Goal: Information Seeking & Learning: Find specific fact

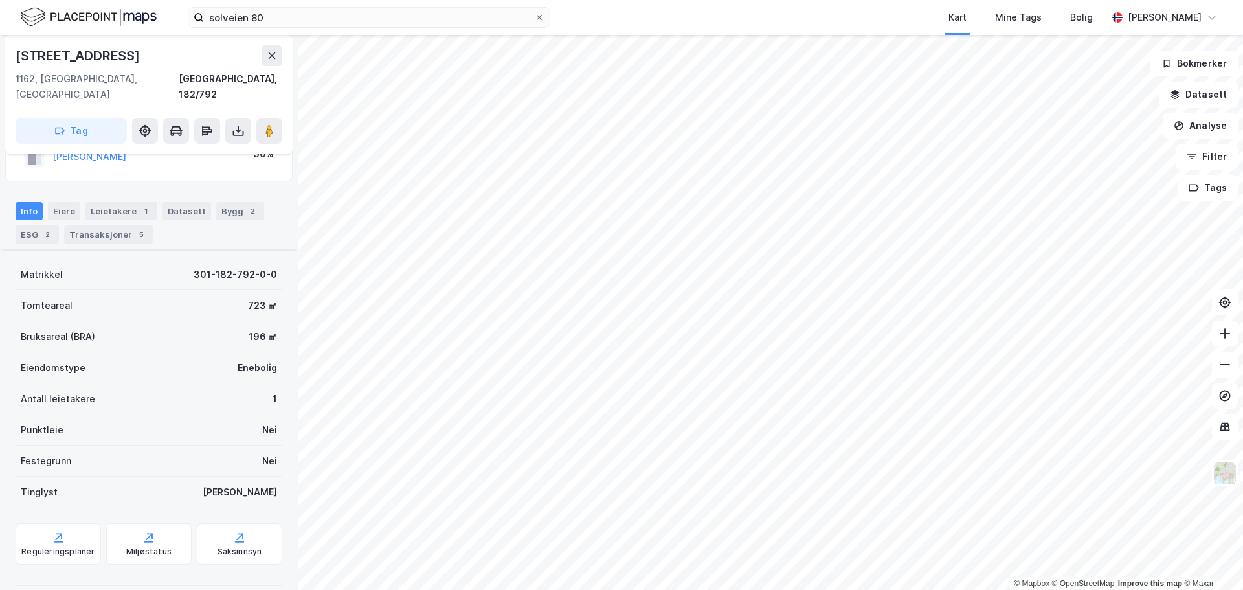
scroll to position [128, 0]
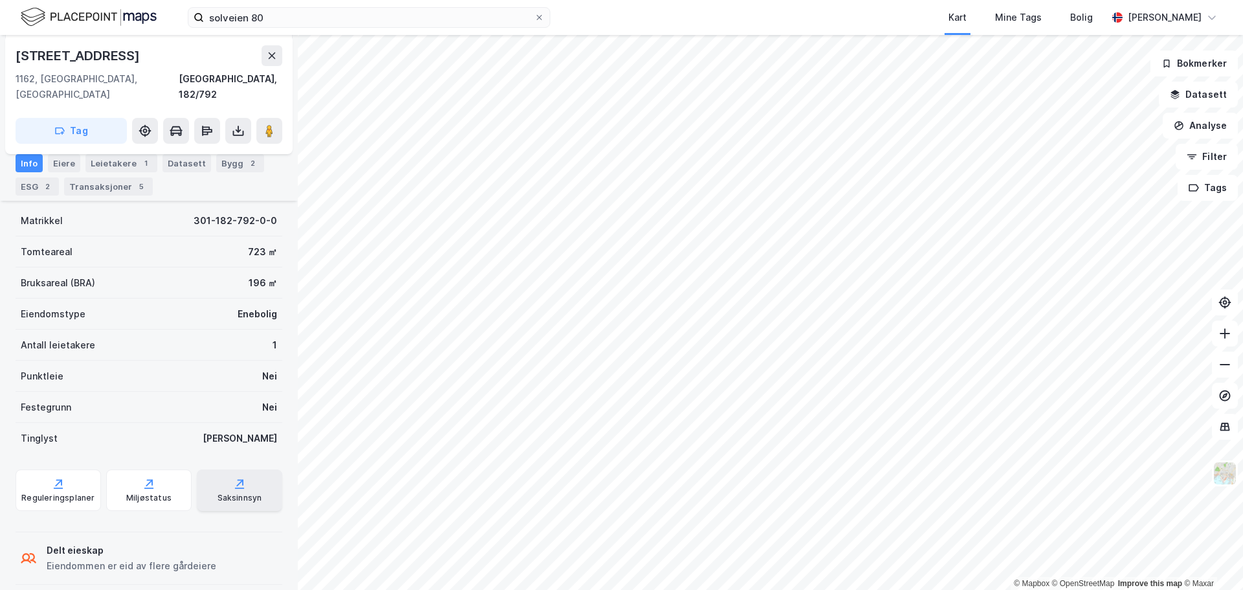
click at [247, 493] on div "Saksinnsyn" at bounding box center [239, 498] width 45 height 10
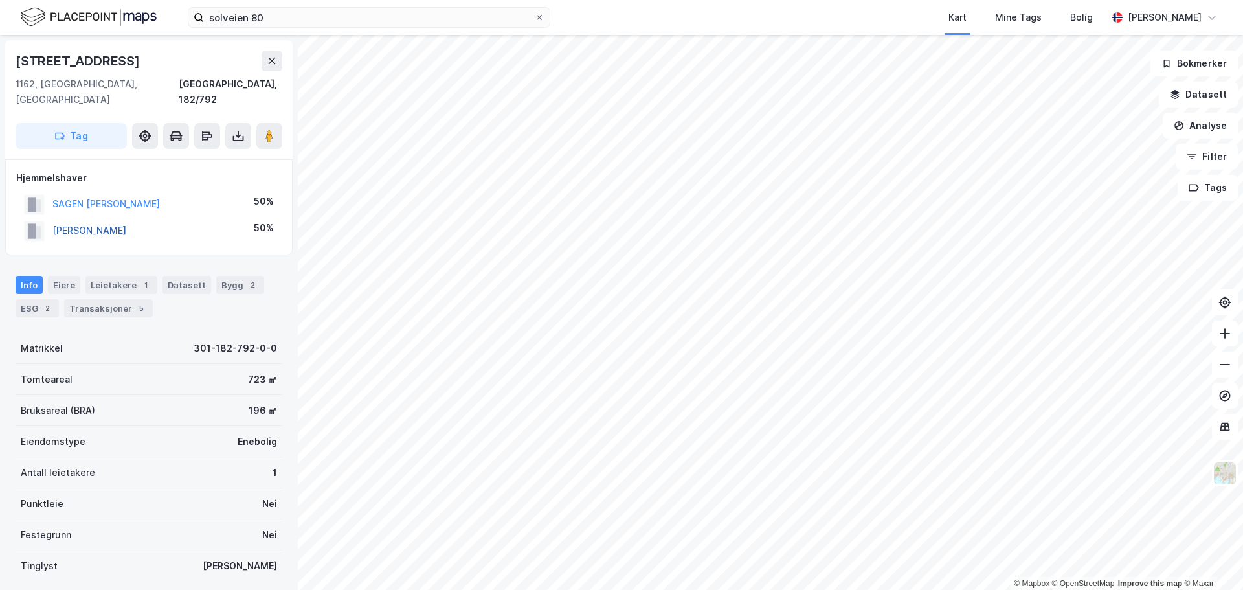
click at [0, 0] on button "[PERSON_NAME]" at bounding box center [0, 0] width 0 height 0
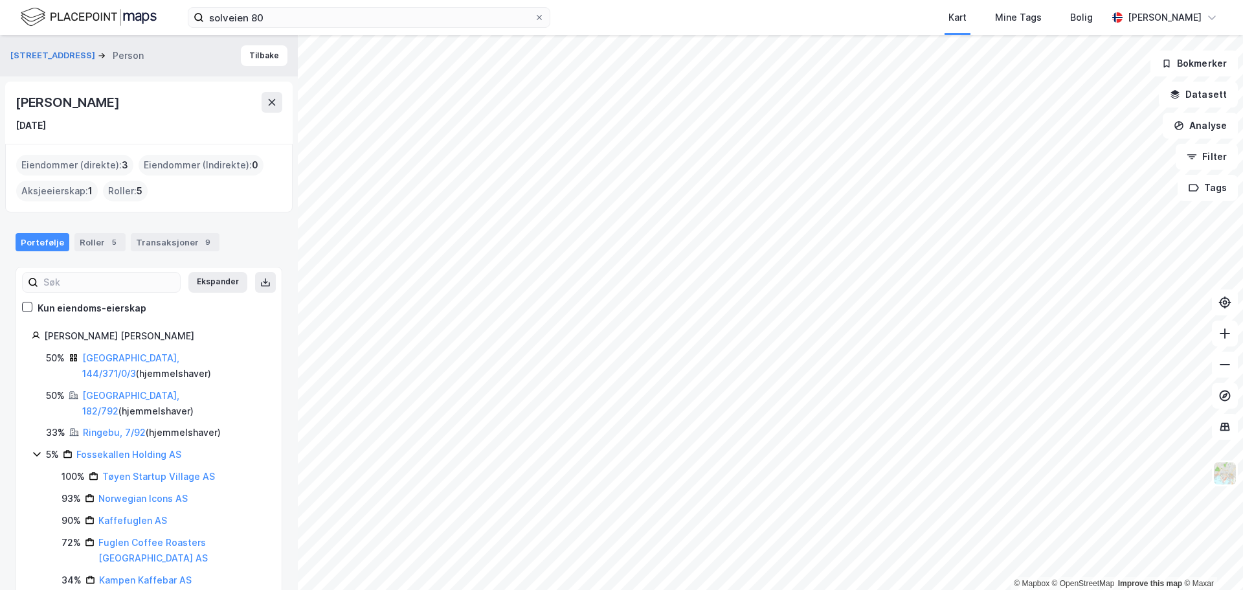
scroll to position [5, 0]
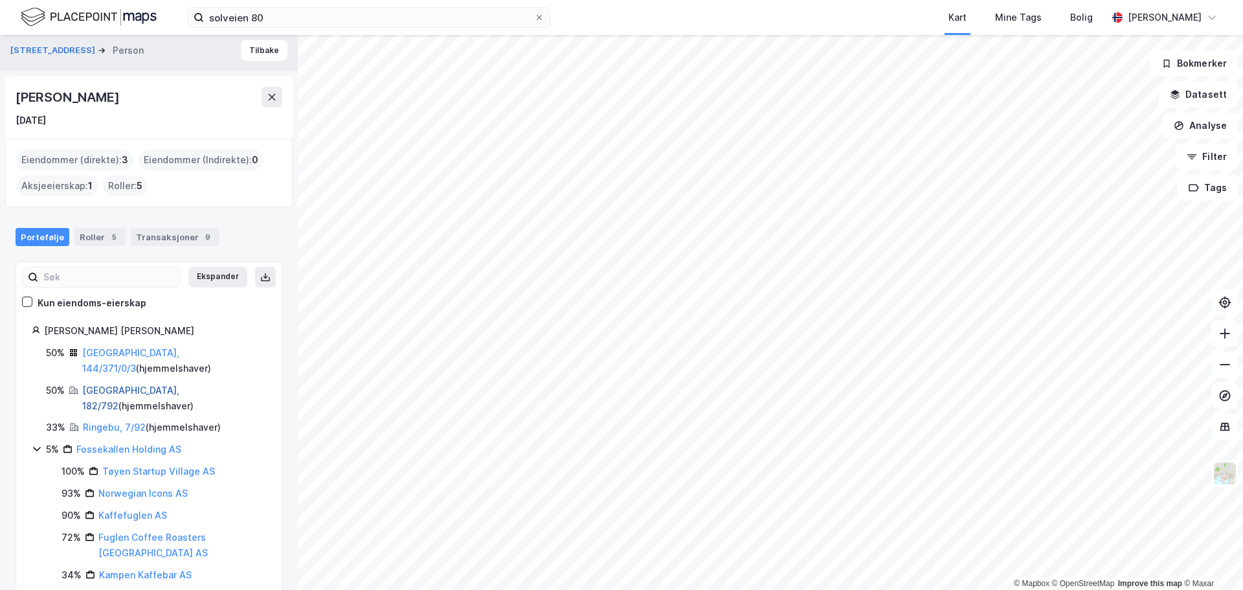
click at [100, 384] on link "[GEOGRAPHIC_DATA], 182/792" at bounding box center [130, 397] width 97 height 27
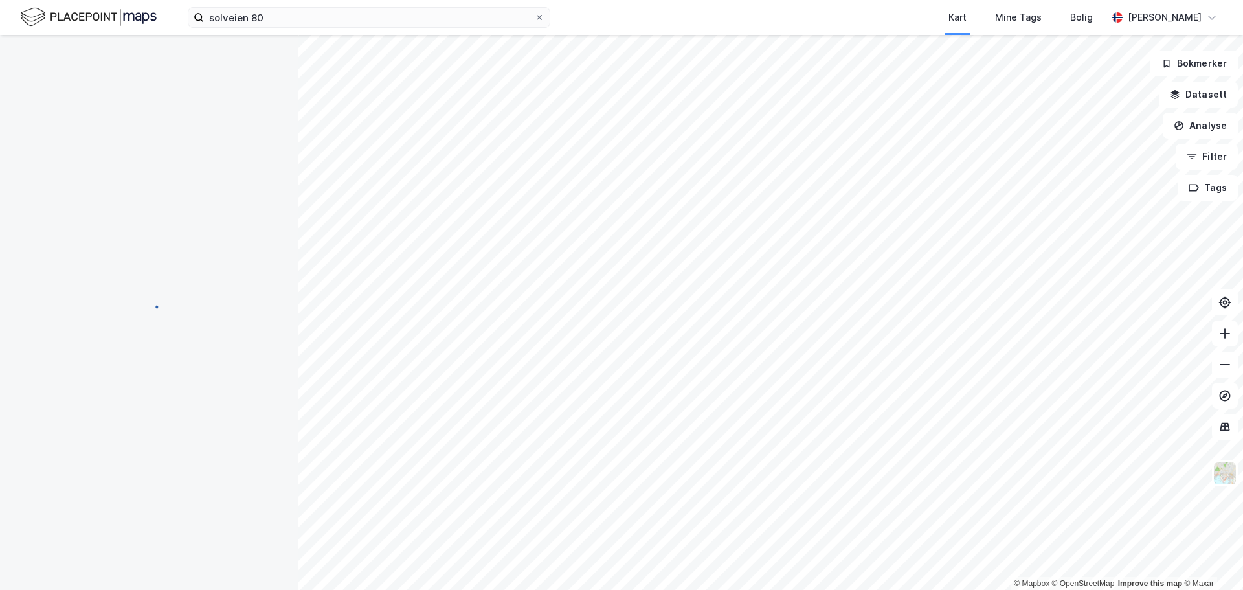
scroll to position [1, 0]
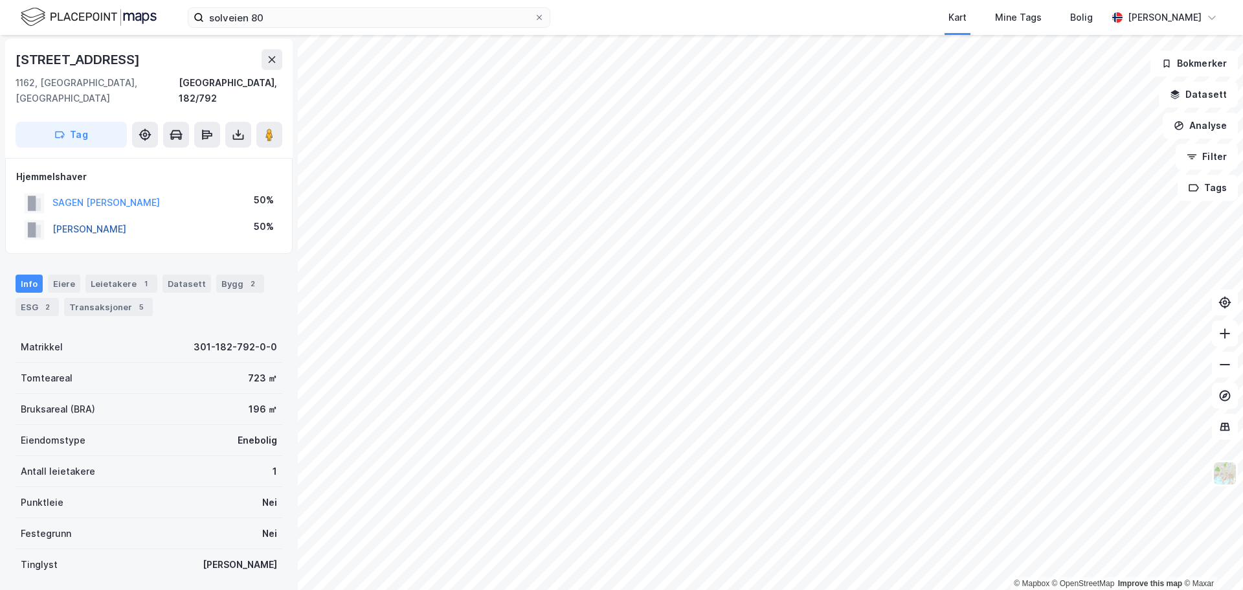
click at [0, 0] on button "[PERSON_NAME]" at bounding box center [0, 0] width 0 height 0
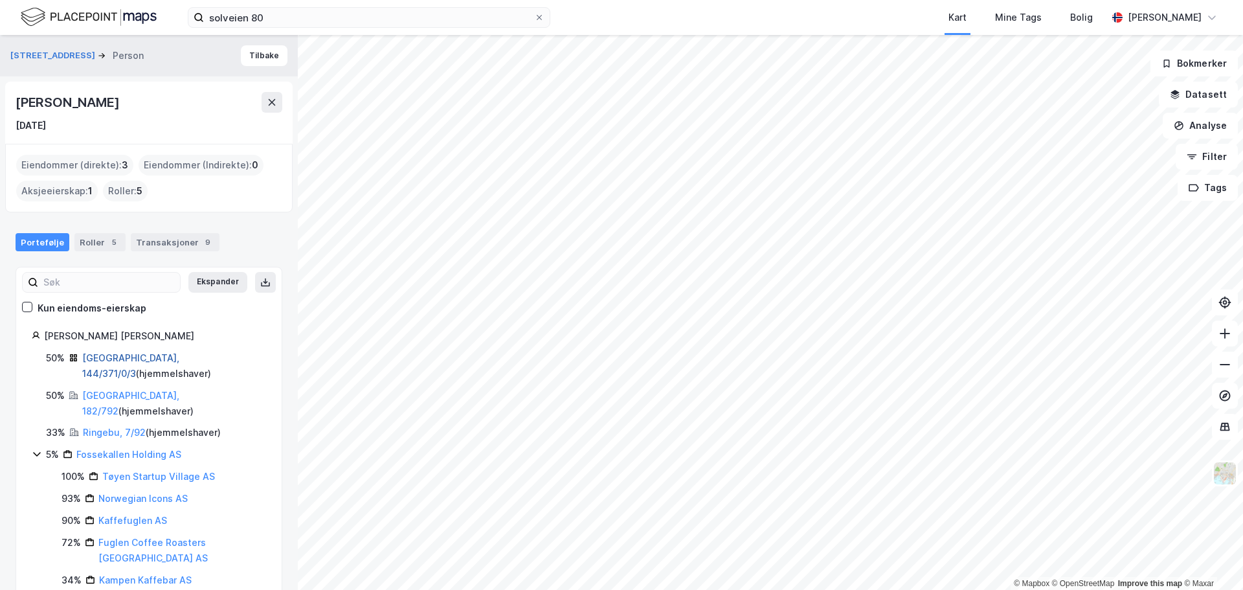
click at [113, 357] on link "[GEOGRAPHIC_DATA], 144/371/0/3" at bounding box center [130, 365] width 97 height 27
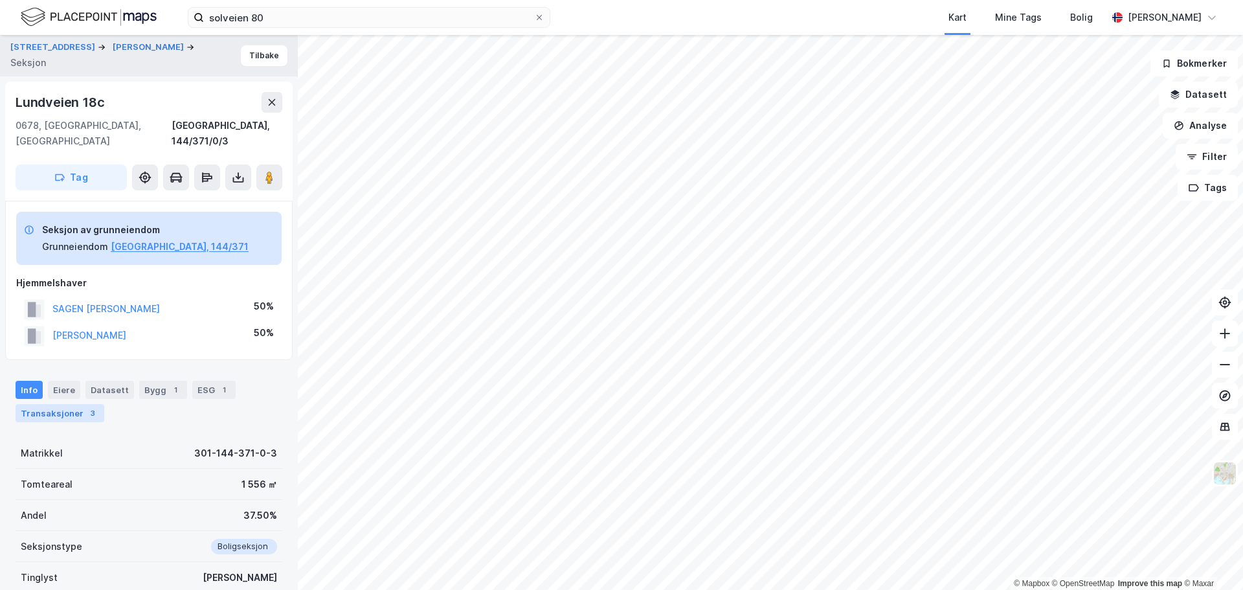
click at [50, 404] on div "Transaksjoner 3" at bounding box center [60, 413] width 89 height 18
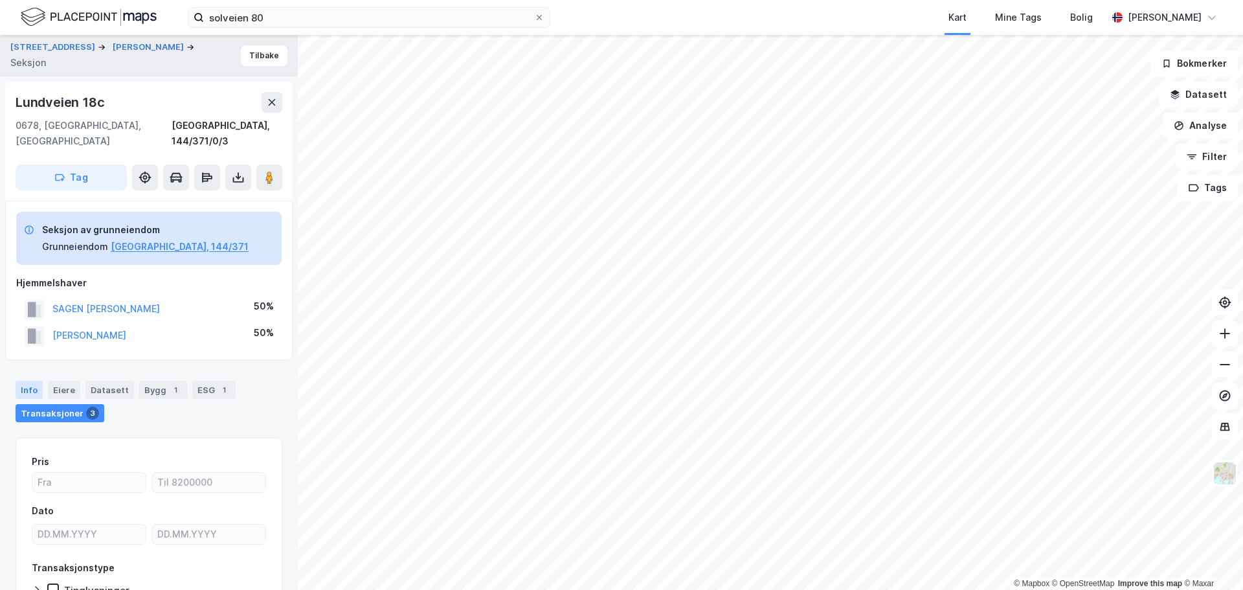
click at [30, 381] on div "Info" at bounding box center [29, 390] width 27 height 18
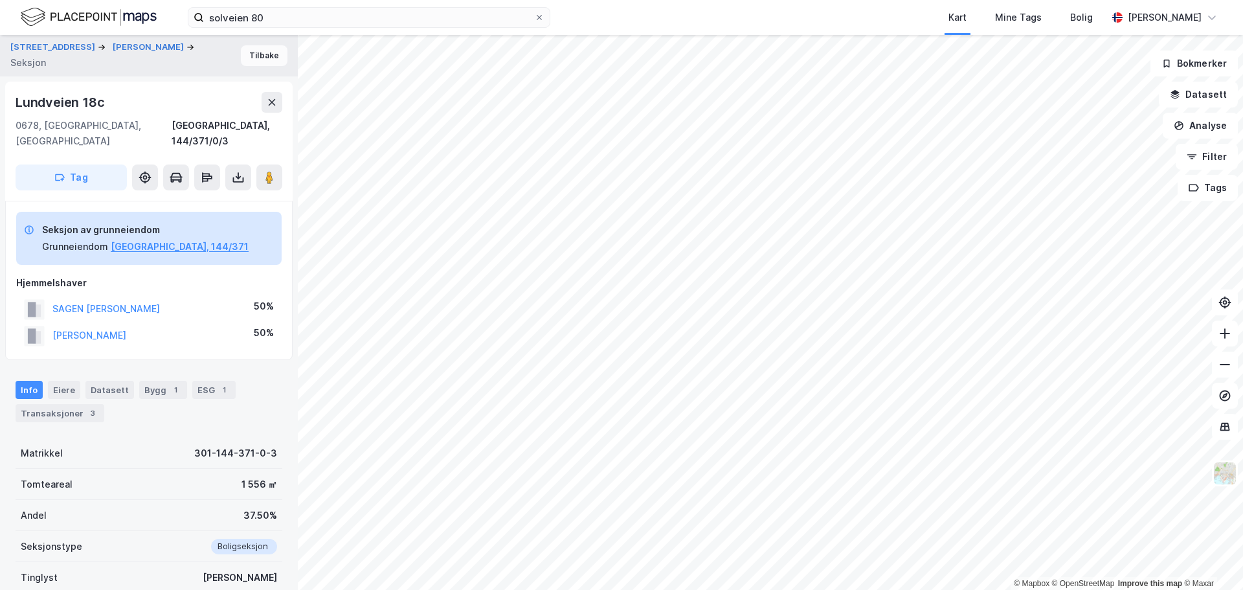
click at [261, 54] on button "Tilbake" at bounding box center [264, 55] width 47 height 21
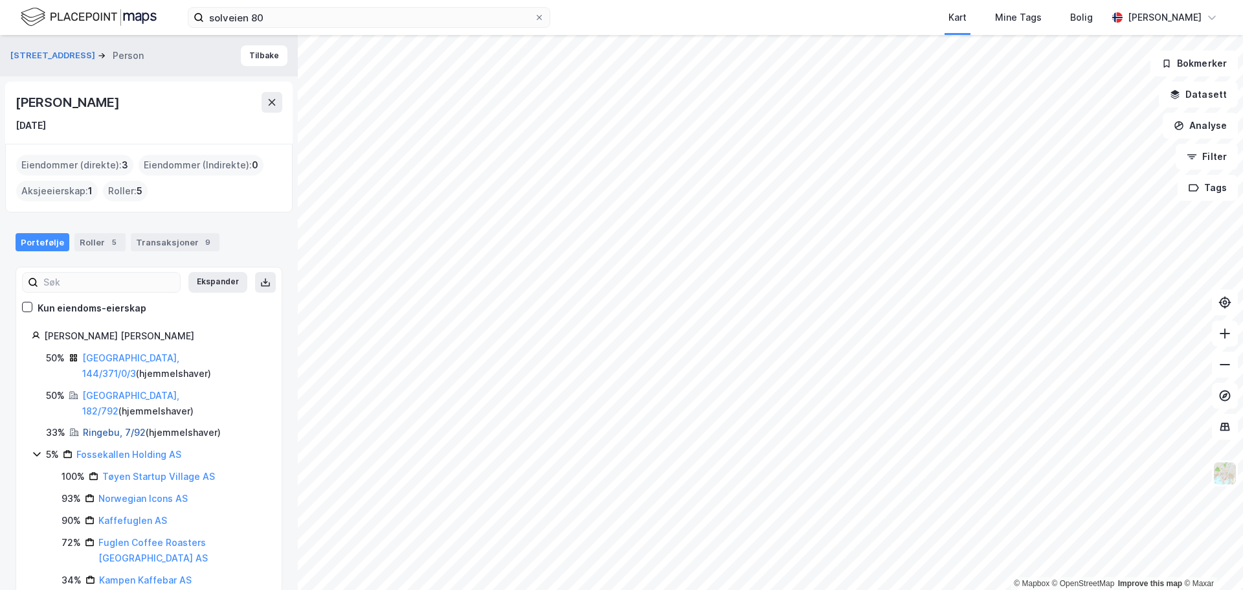
click at [107, 427] on link "Ringebu, 7/92" at bounding box center [114, 432] width 63 height 11
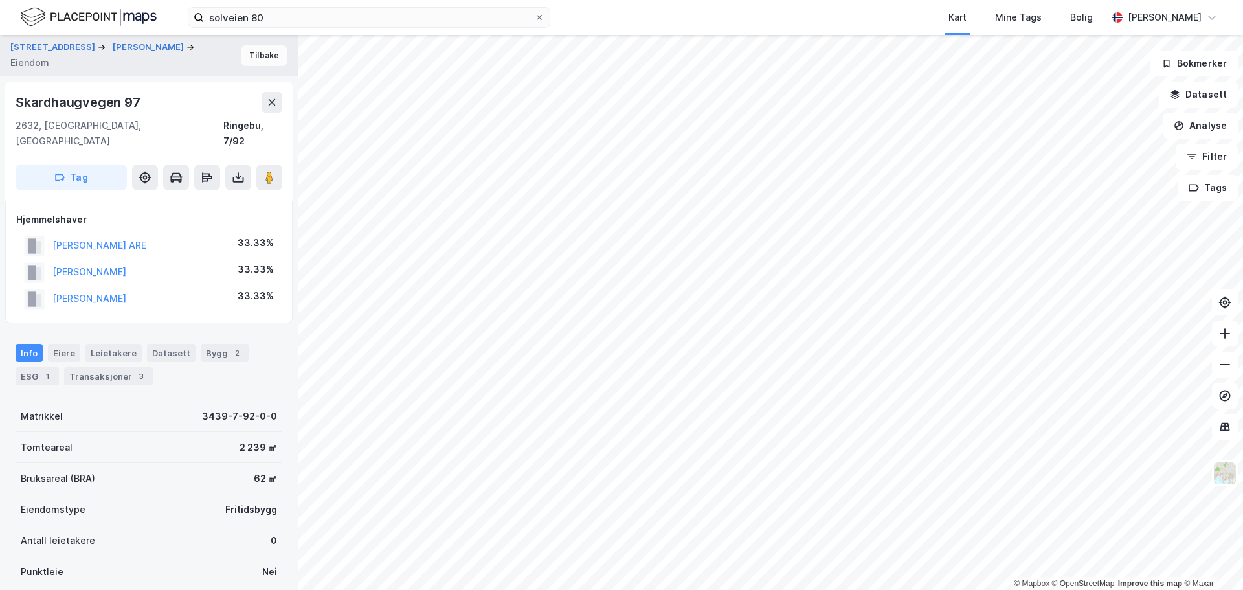
click at [261, 55] on button "Tilbake" at bounding box center [264, 55] width 47 height 21
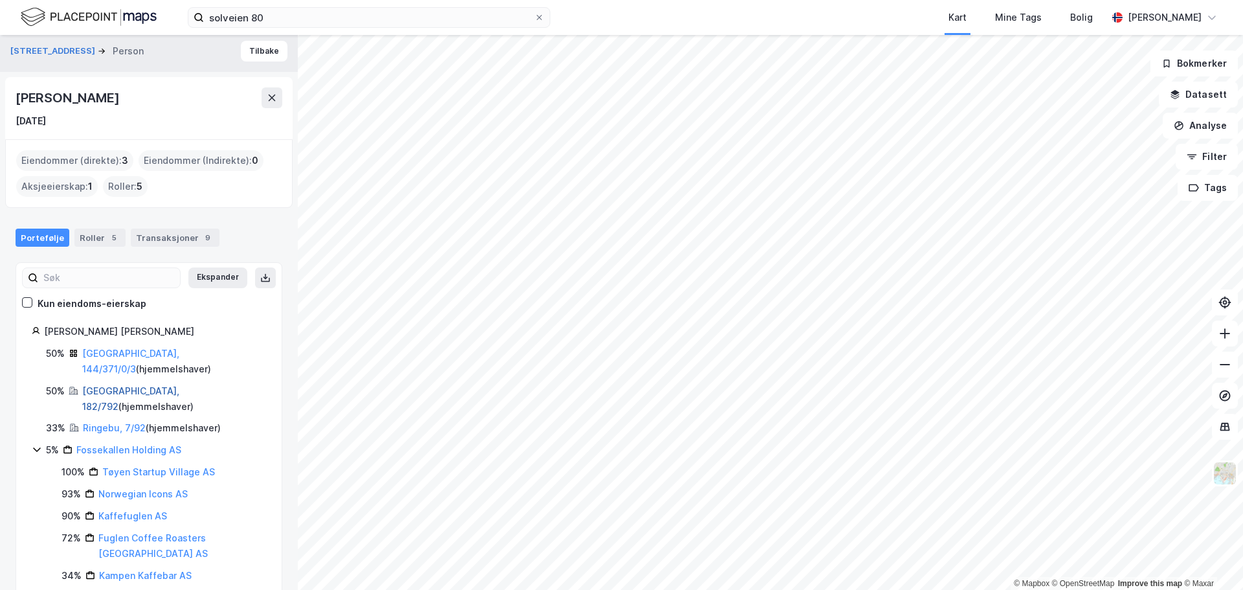
scroll to position [5, 0]
click at [120, 443] on link "Fossekallen Holding AS" at bounding box center [128, 448] width 105 height 11
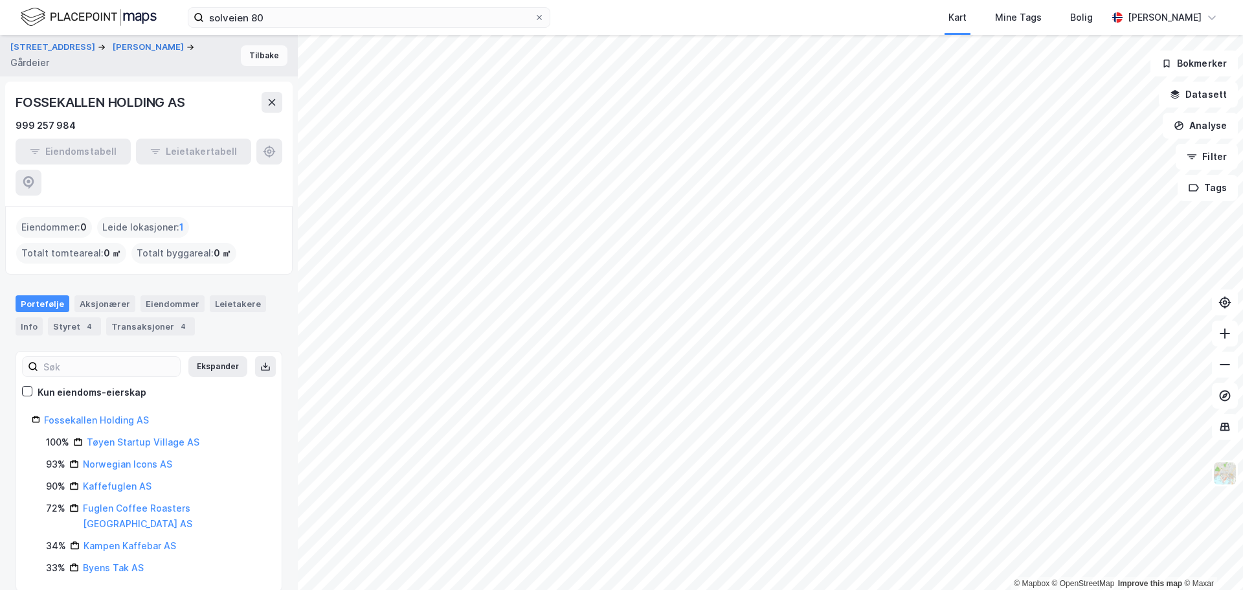
click at [265, 51] on button "Tilbake" at bounding box center [264, 55] width 47 height 21
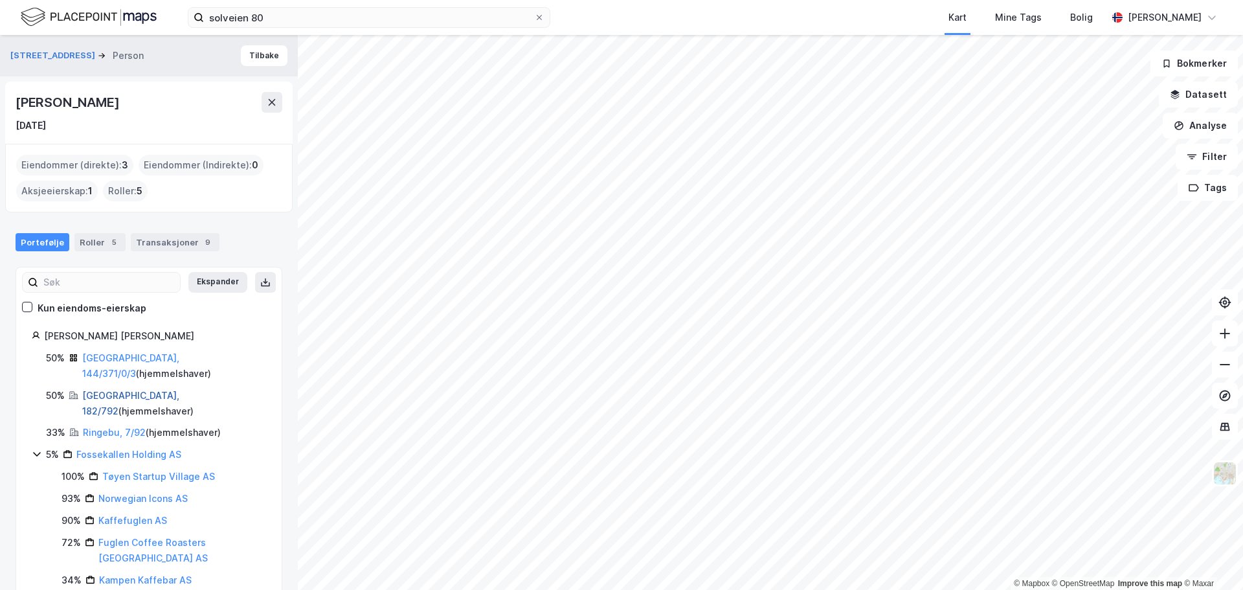
click at [133, 390] on link "[GEOGRAPHIC_DATA], 182/792" at bounding box center [130, 403] width 97 height 27
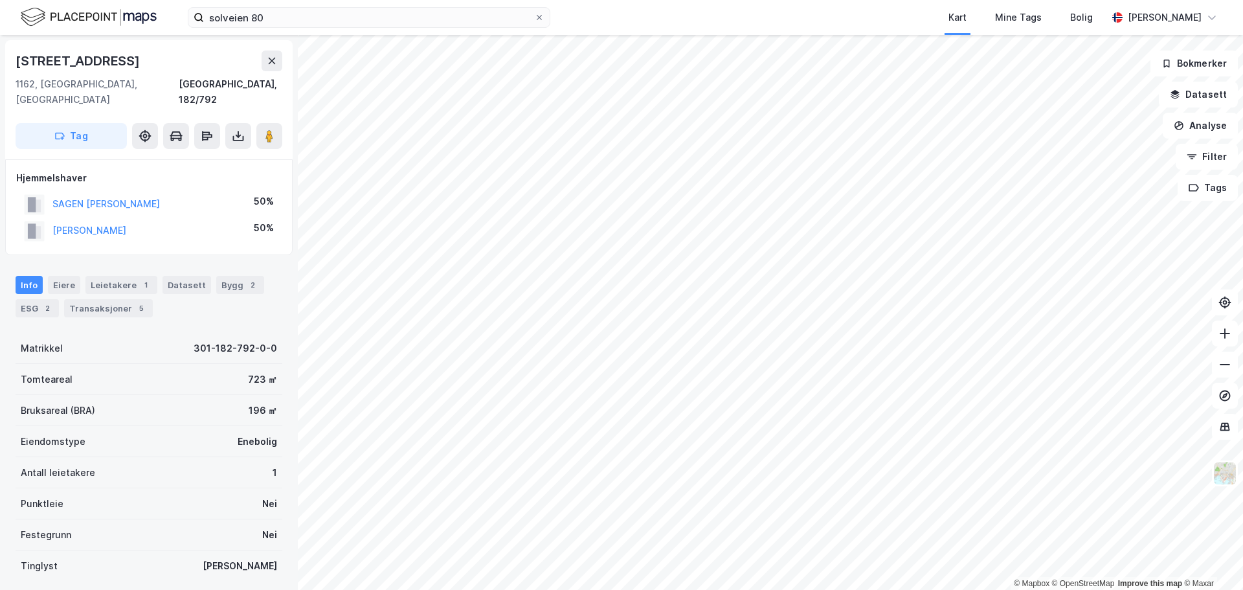
scroll to position [2, 0]
drag, startPoint x: 170, startPoint y: 188, endPoint x: 53, endPoint y: 177, distance: 117.0
click at [53, 189] on div "SAGEN [PERSON_NAME] 50%" at bounding box center [148, 202] width 265 height 27
copy button "SAGEN [PERSON_NAME]"
